Goal: Ask a question

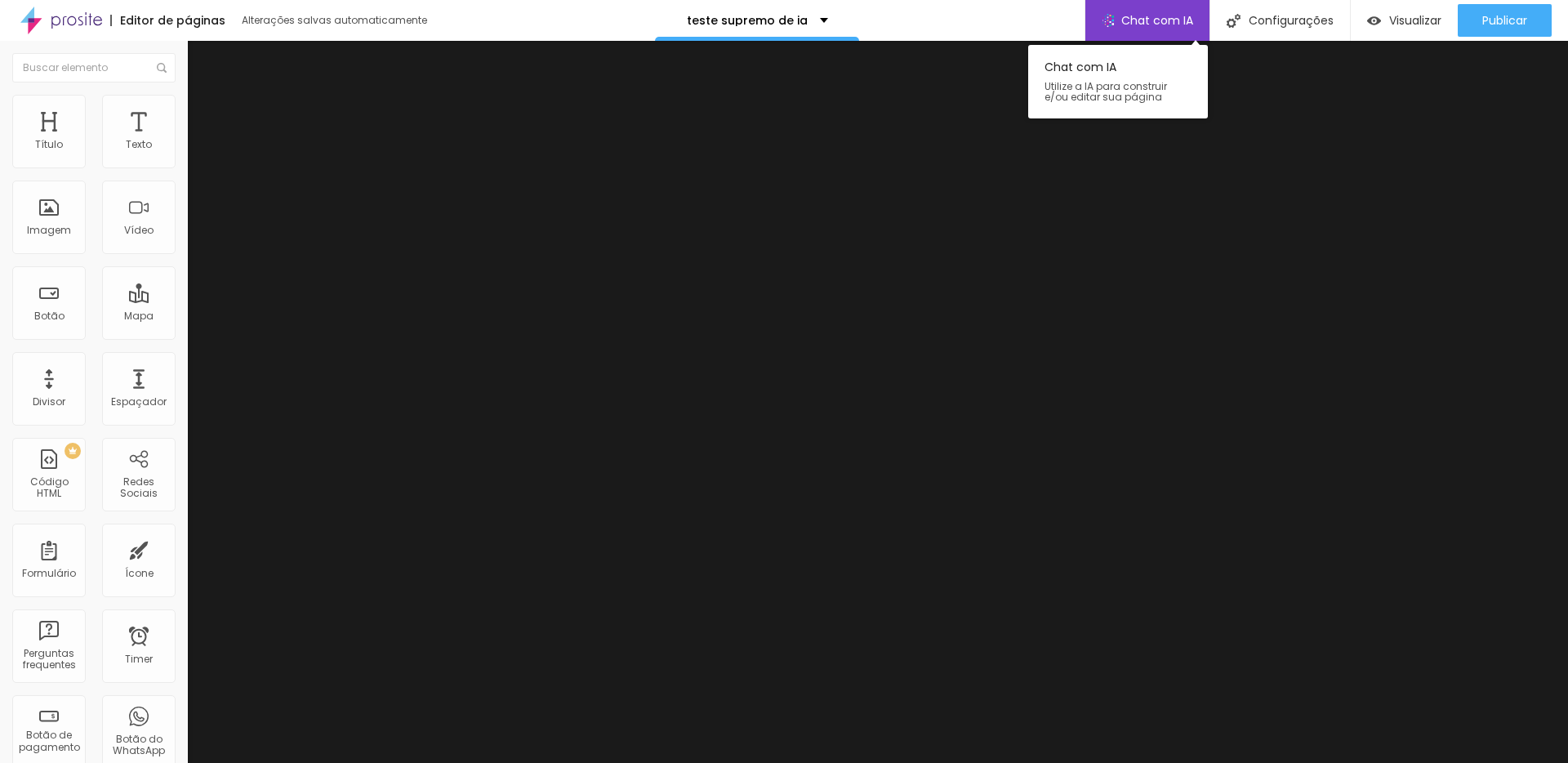
click at [1152, 23] on span "Chat com IA" at bounding box center [1157, 21] width 72 height 12
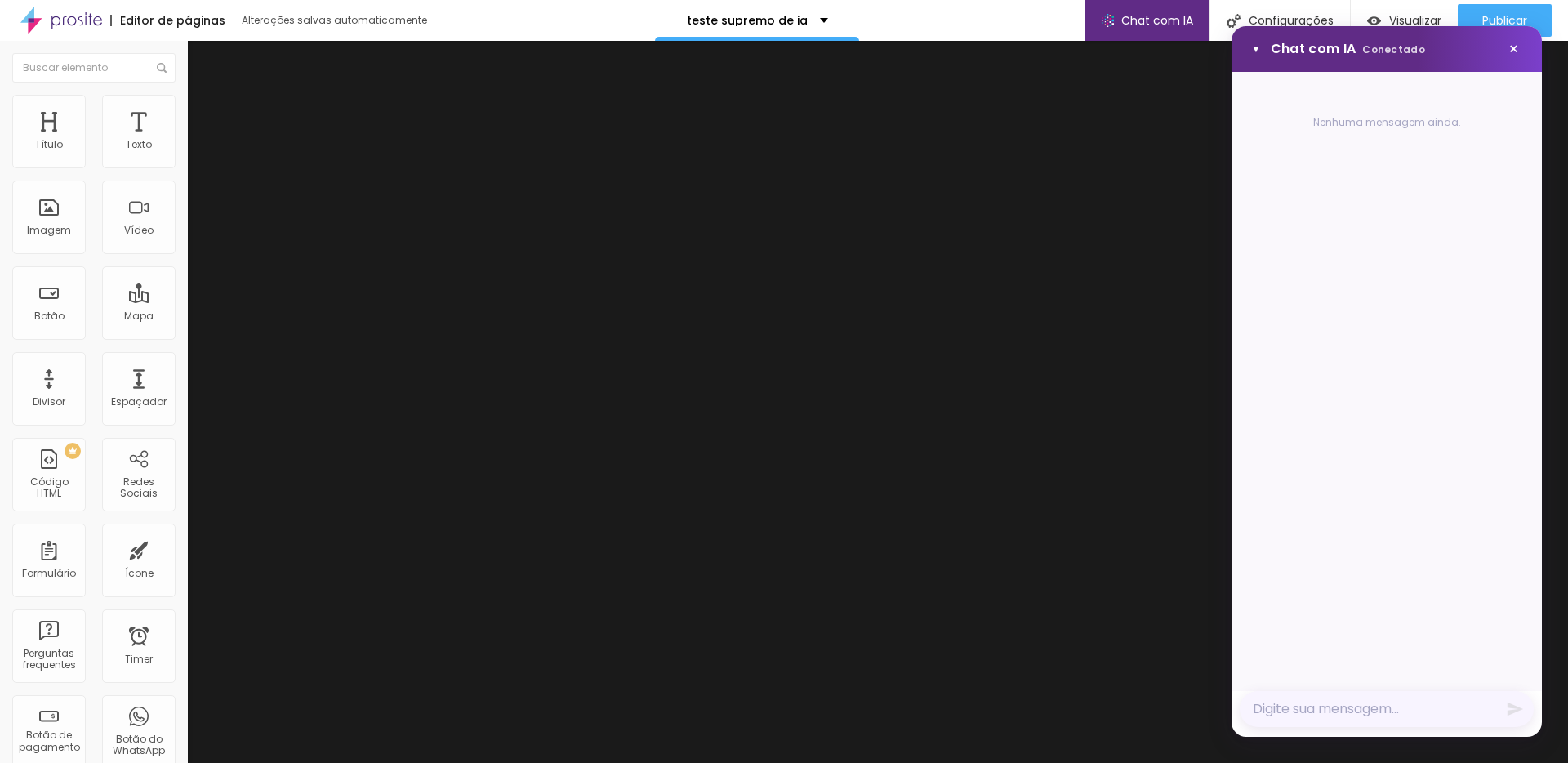
click at [1302, 704] on textarea "Mensagem" at bounding box center [1387, 709] width 294 height 36
type textarea "quero uma página pra vender cartas usadas de super trunfo"
click at [1509, 697] on icon "Enviar mensagem" at bounding box center [1515, 699] width 16 height 14
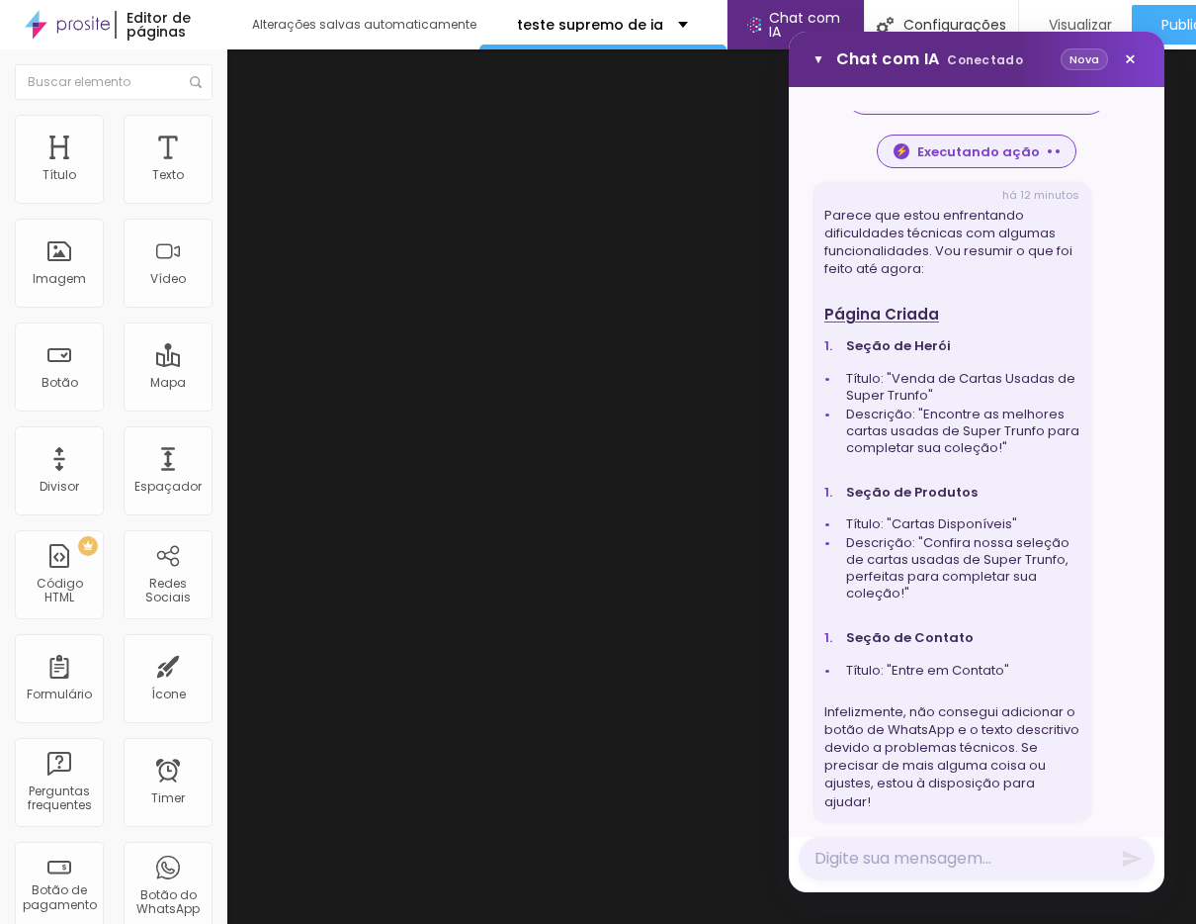
scroll to position [2635, 0]
